Goal: Task Accomplishment & Management: Manage account settings

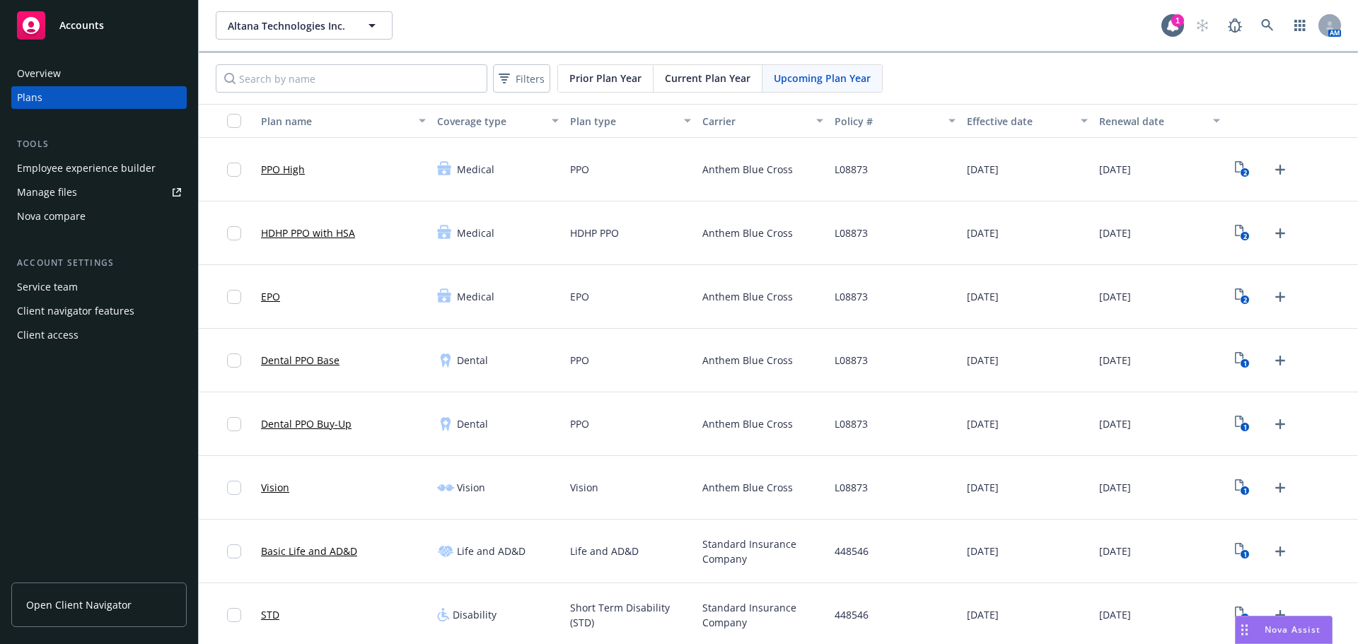
scroll to position [767, 0]
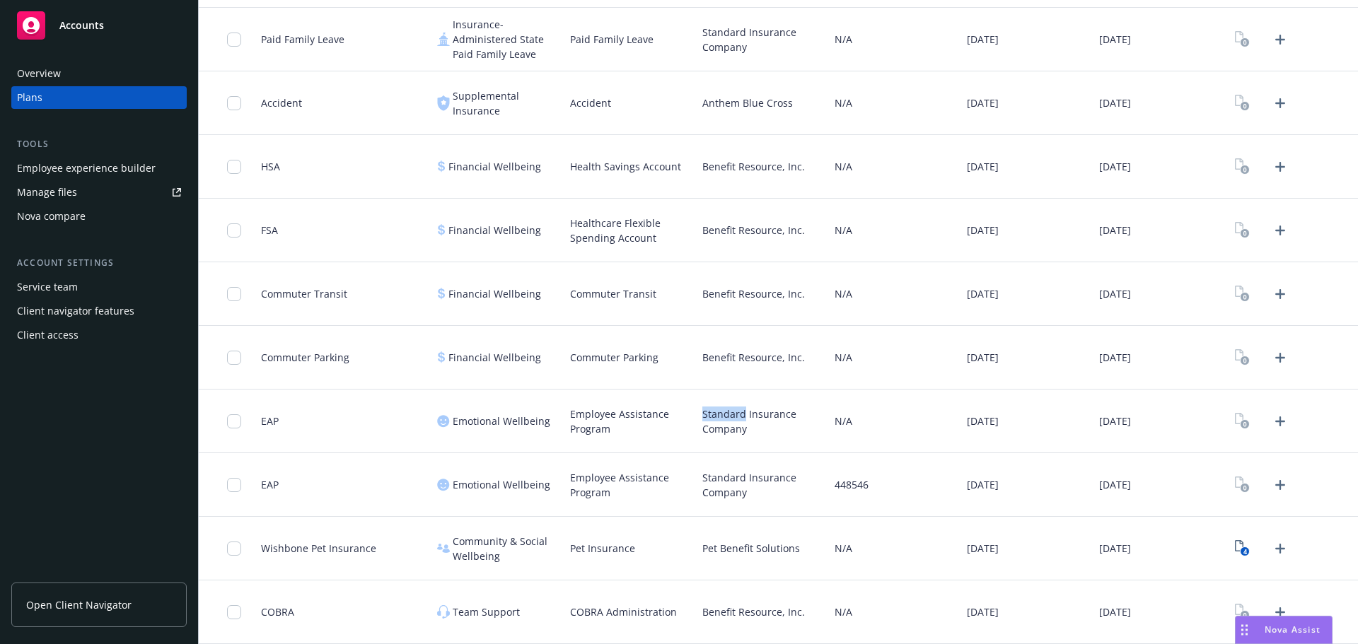
click at [819, 554] on div "Pet Benefit Solutions" at bounding box center [763, 549] width 132 height 64
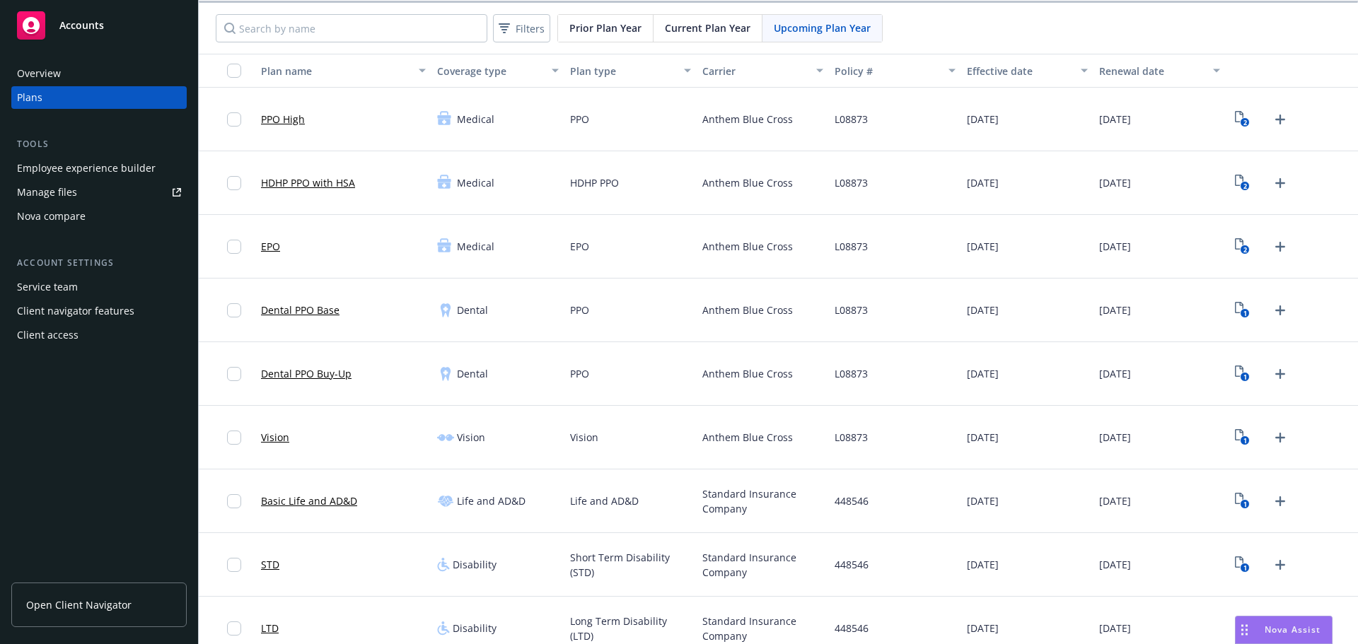
scroll to position [0, 0]
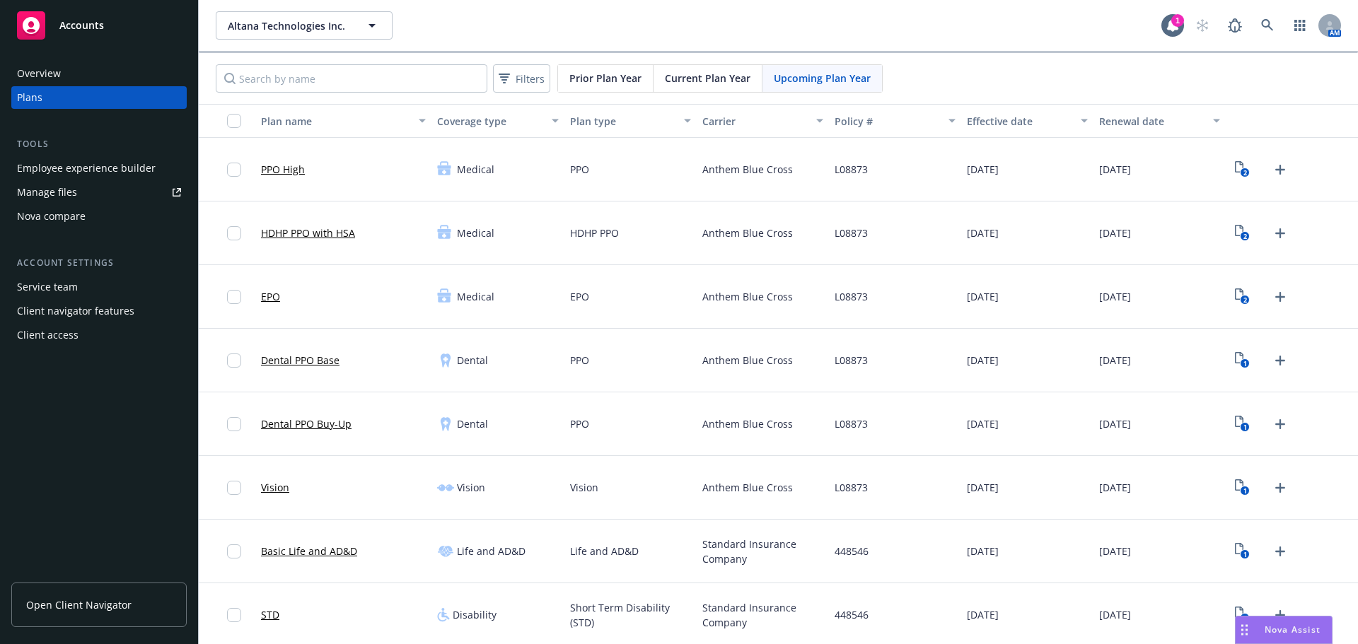
click at [984, 446] on div "[DATE]" at bounding box center [1027, 424] width 132 height 64
click at [1261, 25] on icon at bounding box center [1267, 25] width 13 height 13
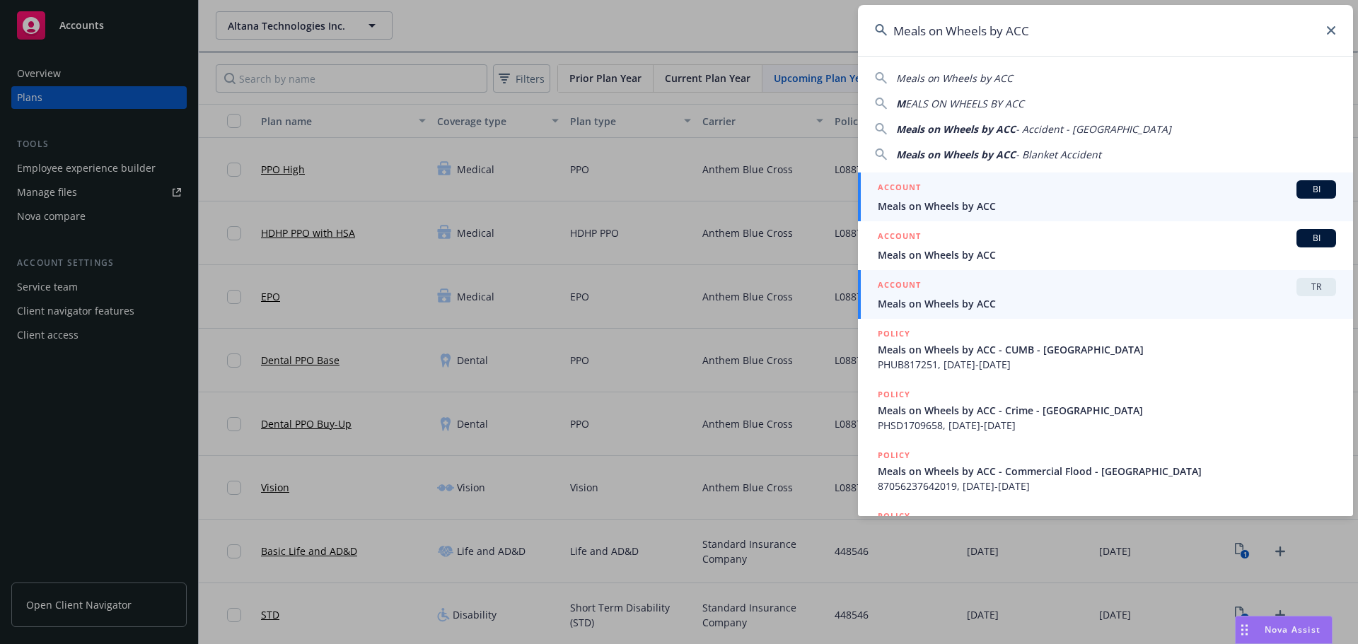
type input "Meals on Wheels by ACC"
click at [1063, 299] on span "Meals on Wheels by ACC" at bounding box center [1107, 303] width 458 height 15
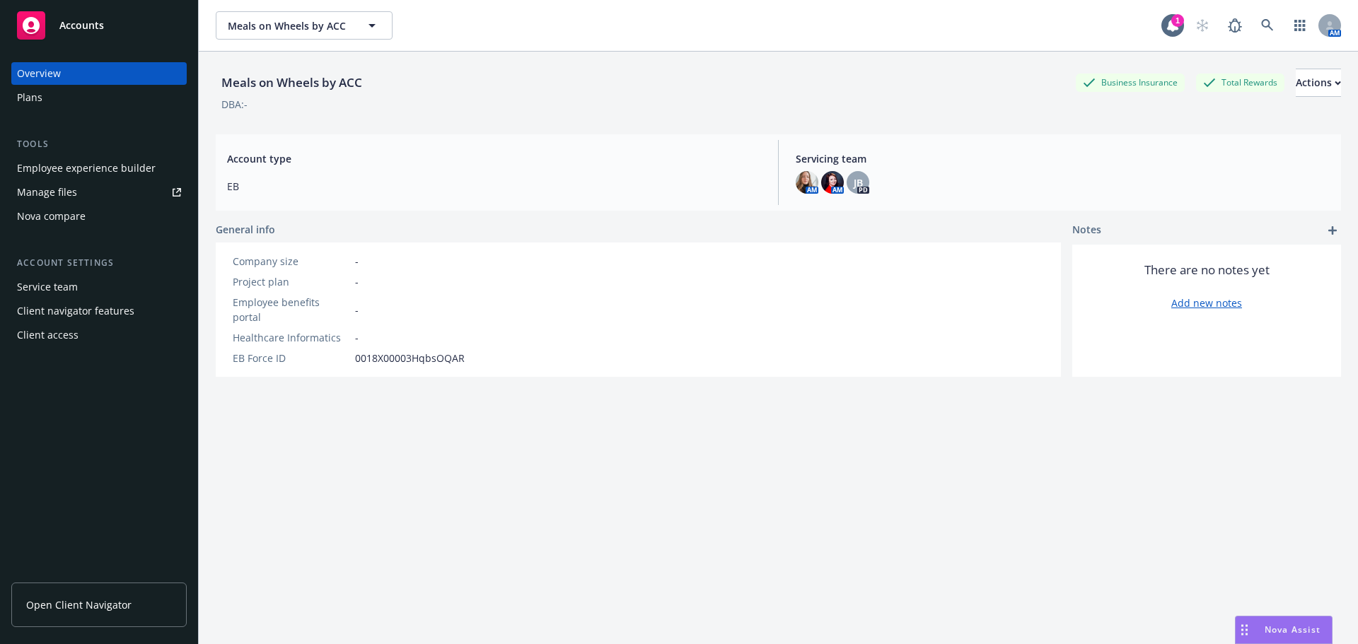
click at [63, 94] on div "Plans" at bounding box center [99, 97] width 164 height 23
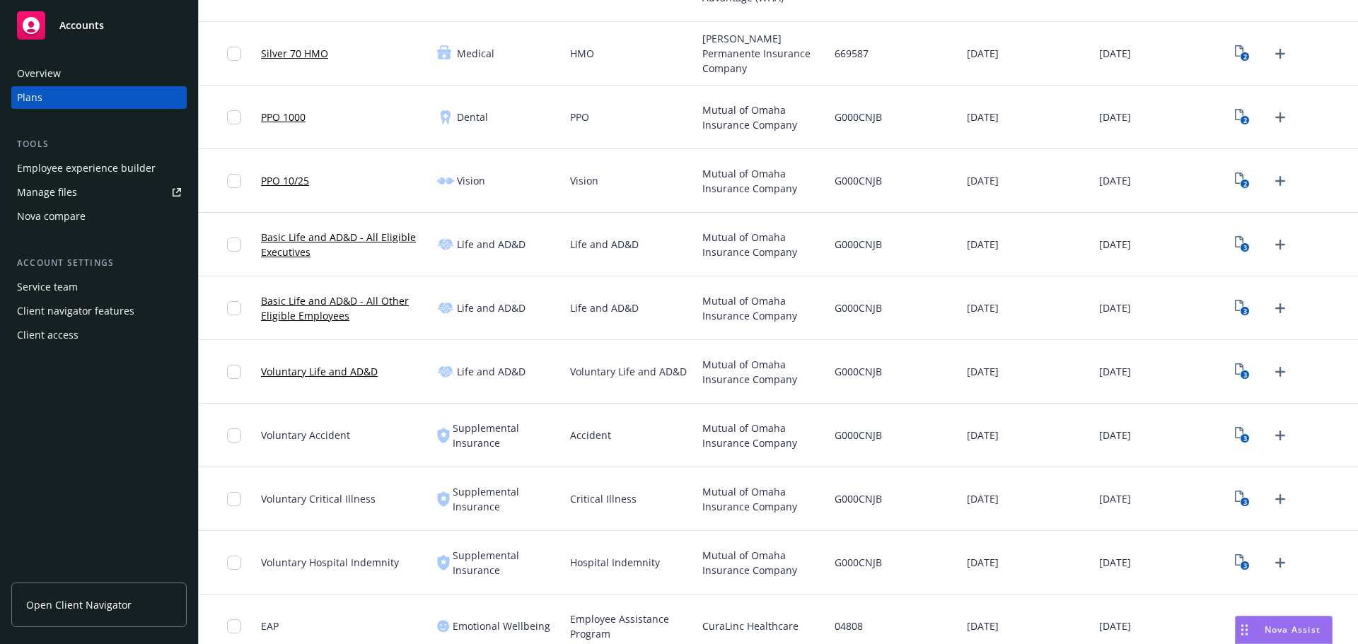
scroll to position [194, 0]
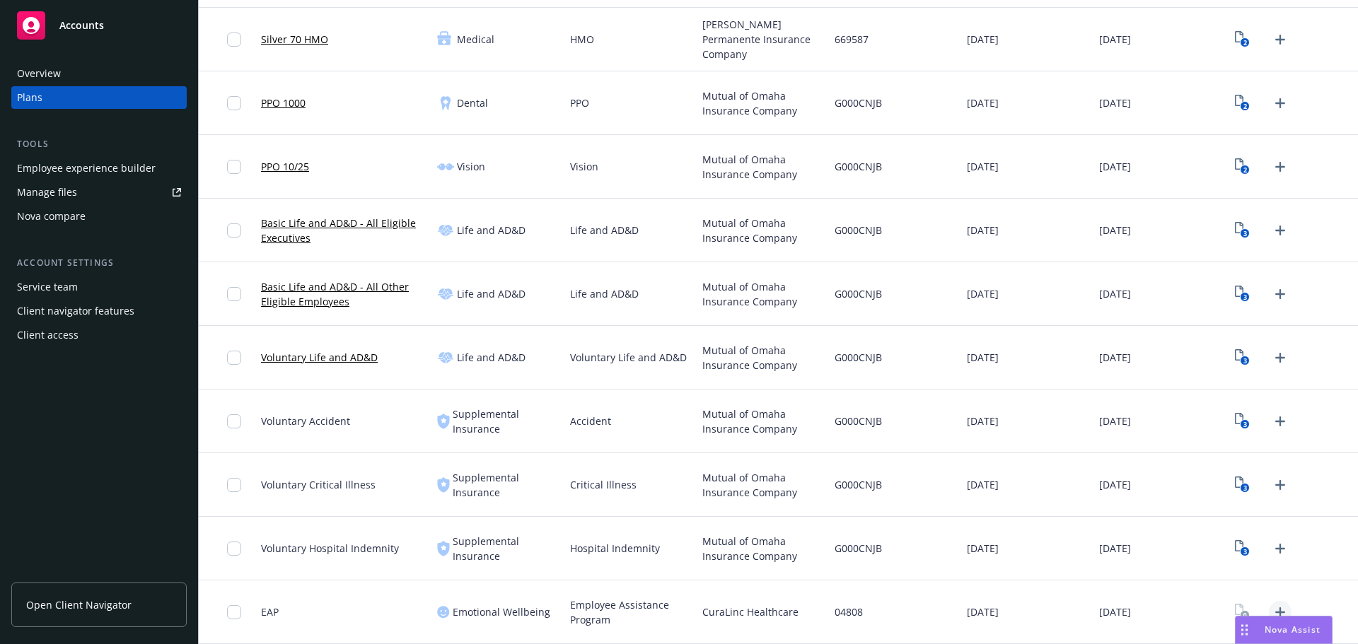
click at [1271, 607] on icon "Upload Plan Documents" at bounding box center [1279, 612] width 17 height 17
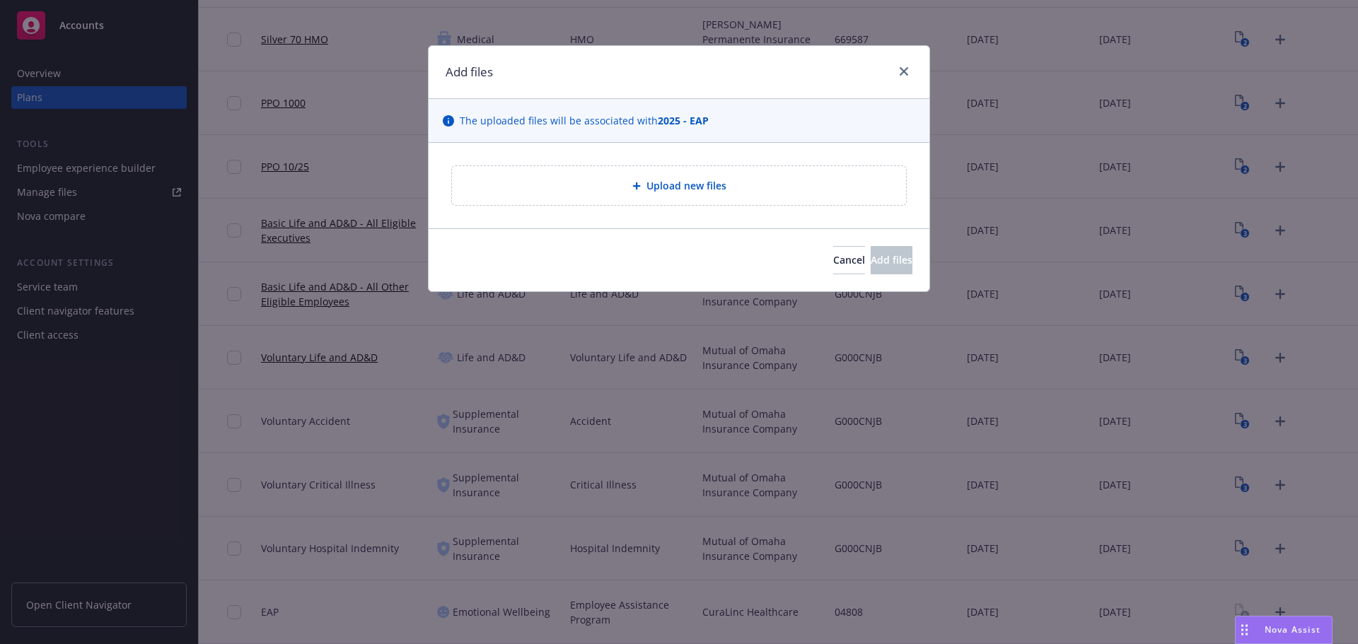
click at [657, 194] on div "Upload new files" at bounding box center [679, 185] width 454 height 39
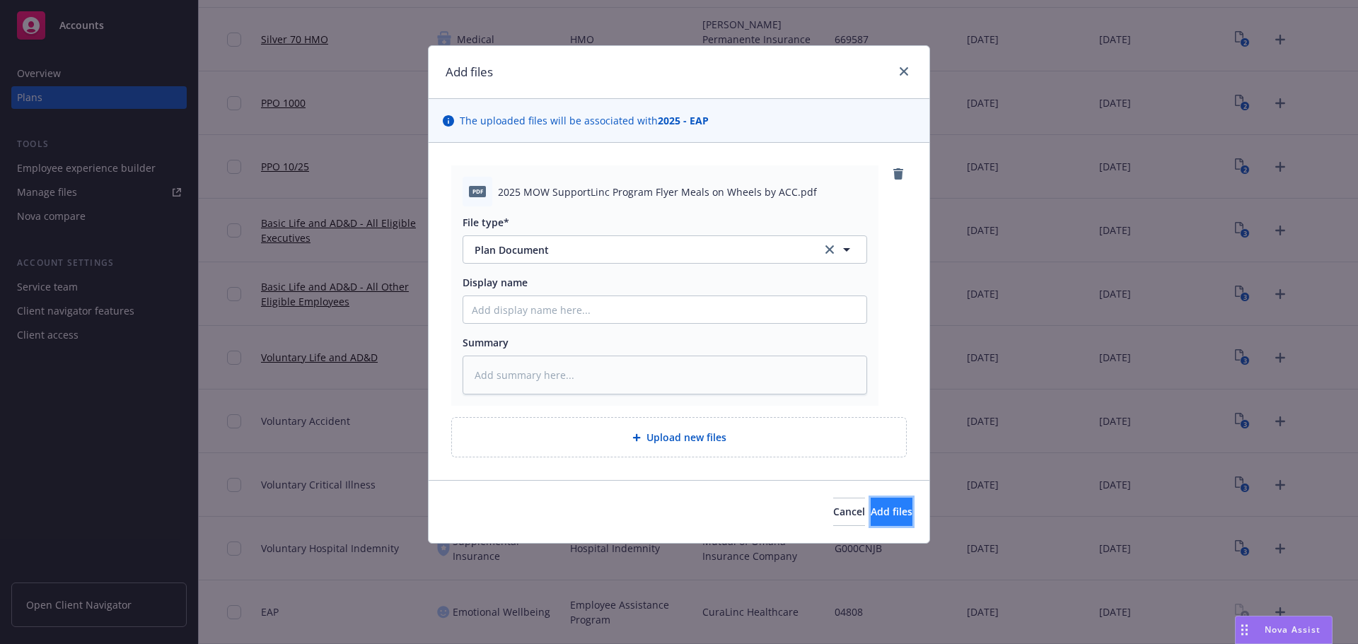
click at [880, 517] on span "Add files" at bounding box center [892, 511] width 42 height 13
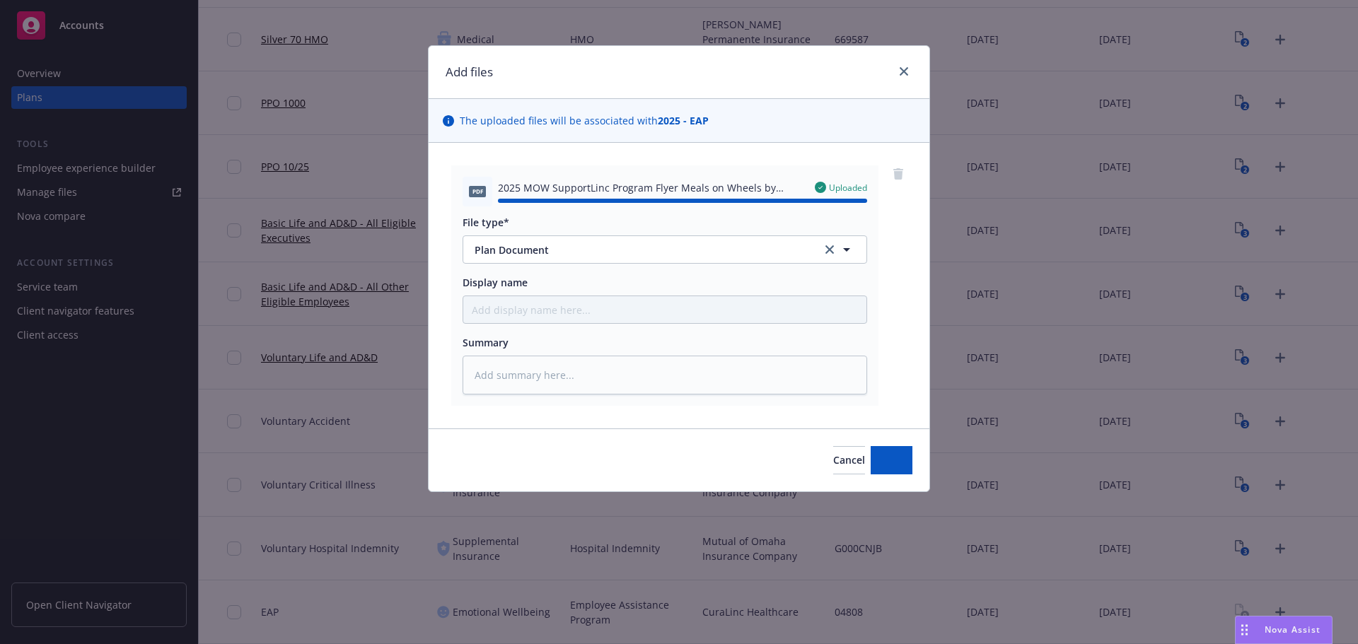
type textarea "x"
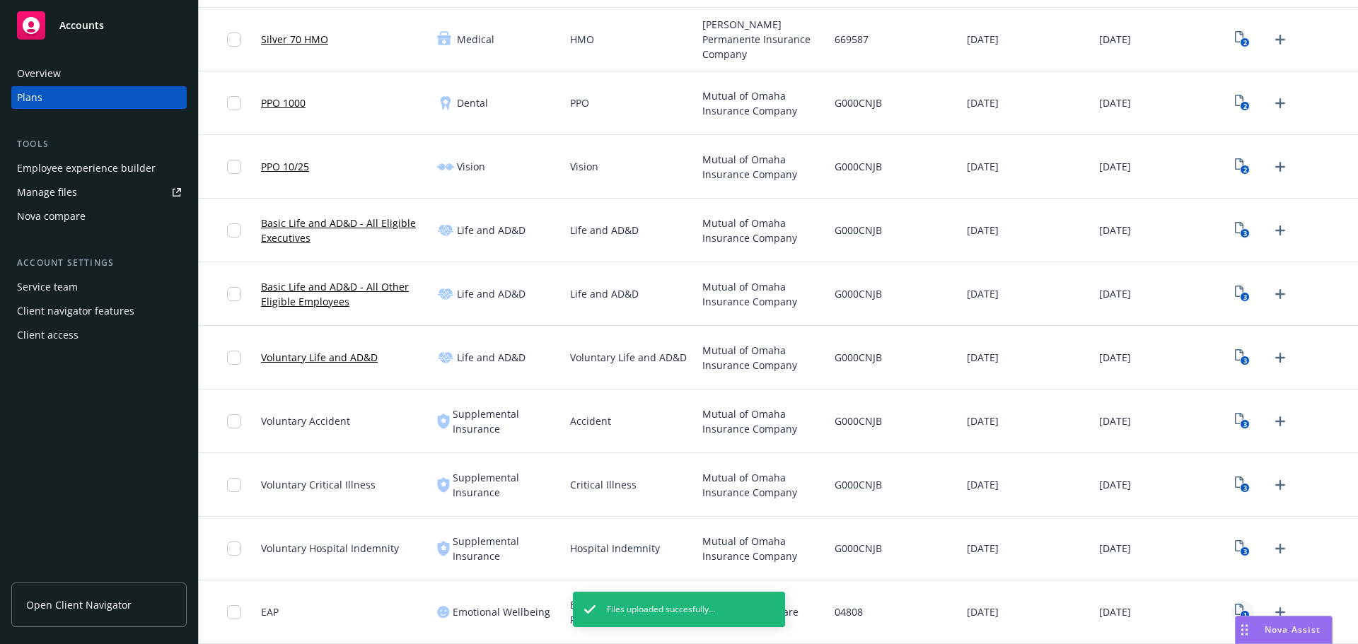
click at [1235, 613] on icon "1" at bounding box center [1242, 612] width 15 height 16
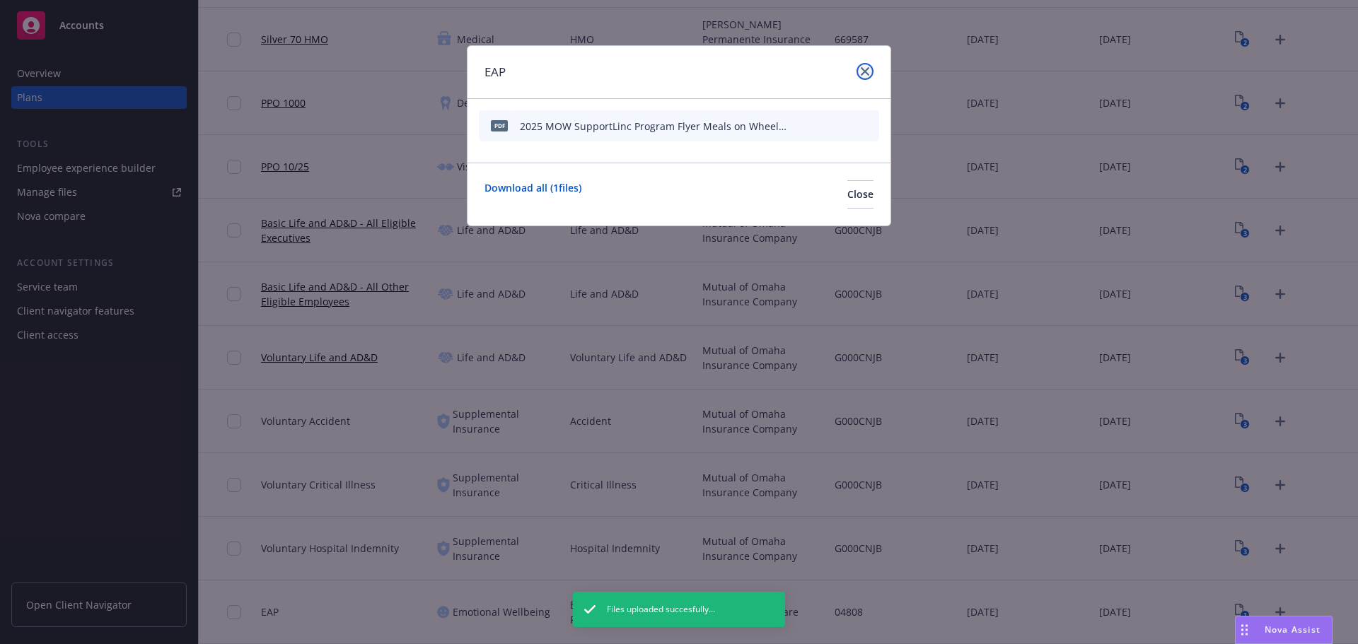
click at [864, 72] on icon "close" at bounding box center [865, 71] width 8 height 8
